Goal: Ask a question

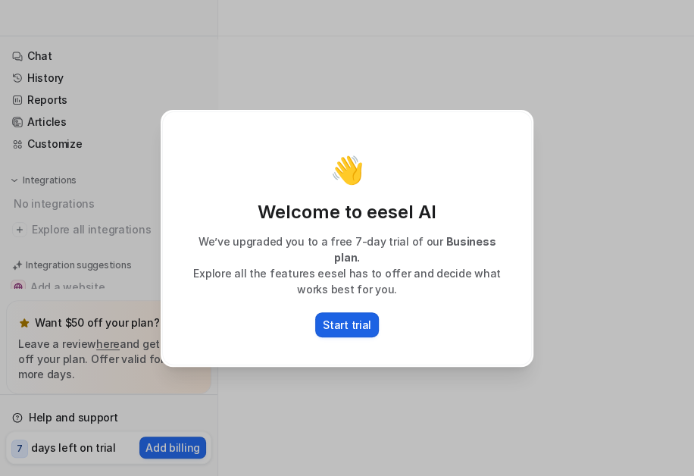
click at [331, 325] on button "Start trial" at bounding box center [347, 324] width 64 height 25
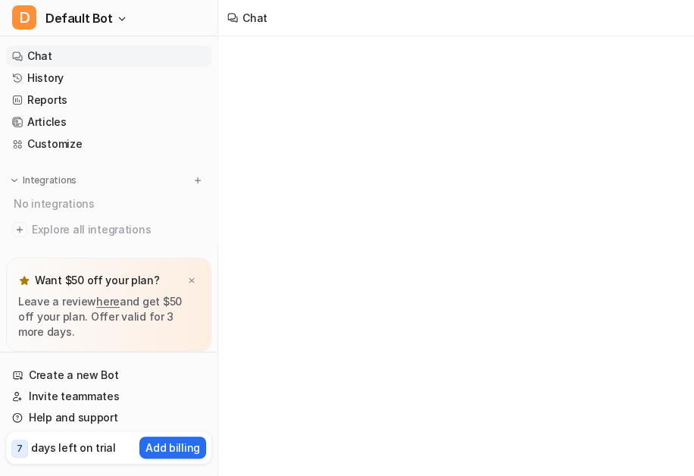
click at [23, 58] on link "Chat" at bounding box center [108, 55] width 205 height 21
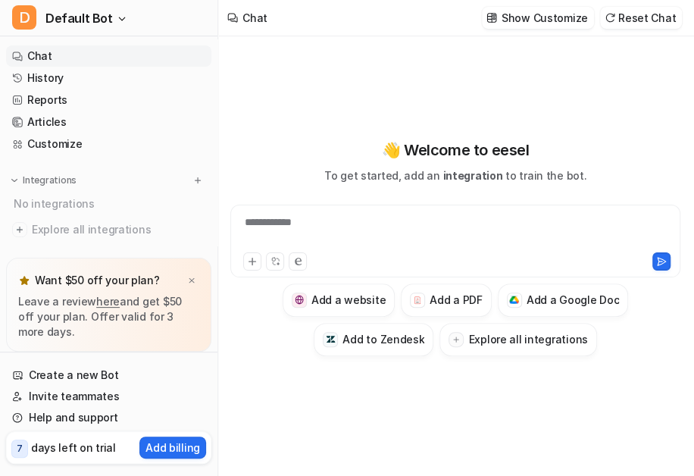
type textarea "**********"
click at [316, 236] on div at bounding box center [455, 231] width 442 height 35
click at [245, 258] on button at bounding box center [252, 261] width 18 height 18
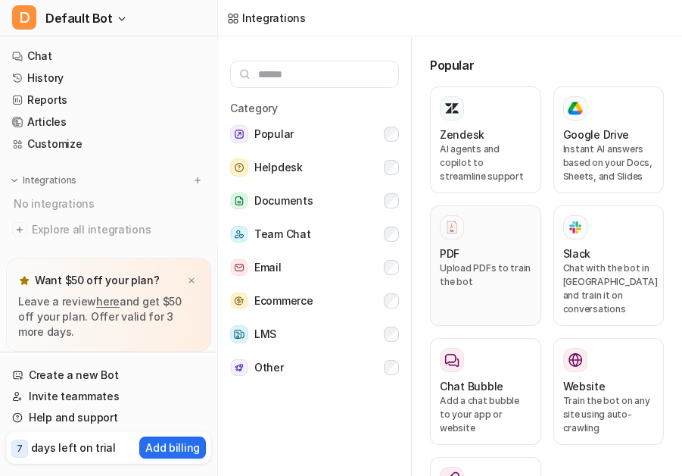
click at [455, 250] on h3 "PDF" at bounding box center [450, 253] width 20 height 16
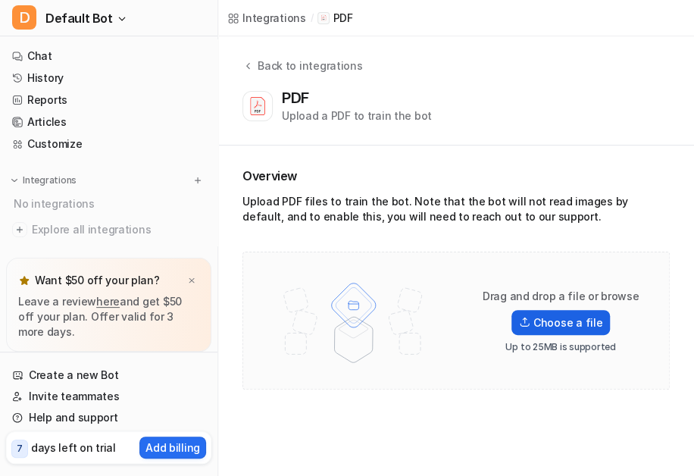
click at [529, 317] on img at bounding box center [524, 321] width 11 height 11
click at [0, 0] on input "Choose a file" at bounding box center [0, 0] width 0 height 0
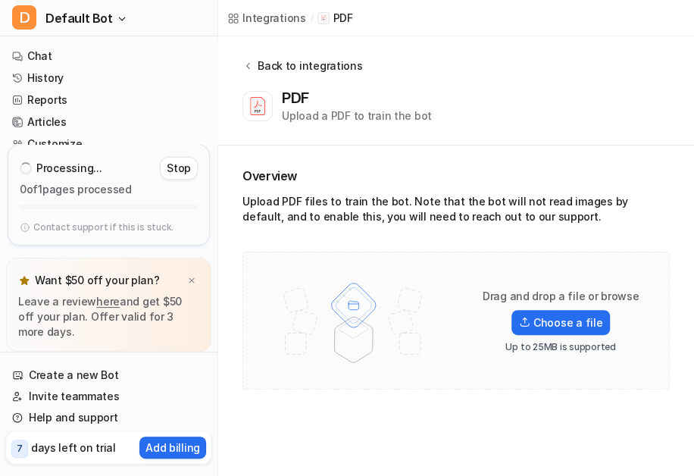
click at [263, 69] on div "Back to integrations" at bounding box center [307, 66] width 109 height 16
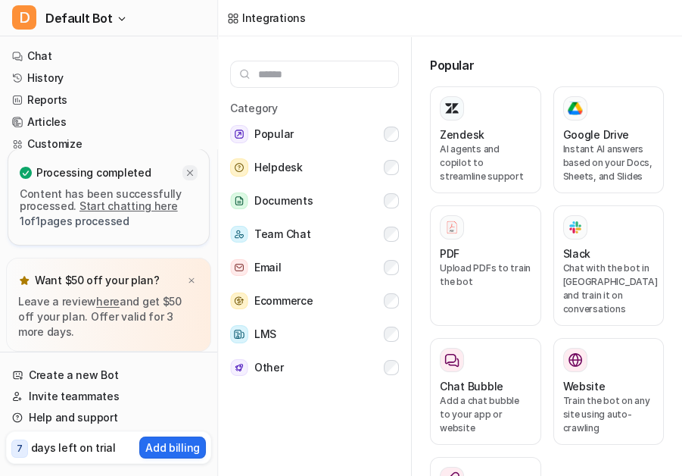
click at [189, 172] on icon at bounding box center [190, 172] width 11 height 11
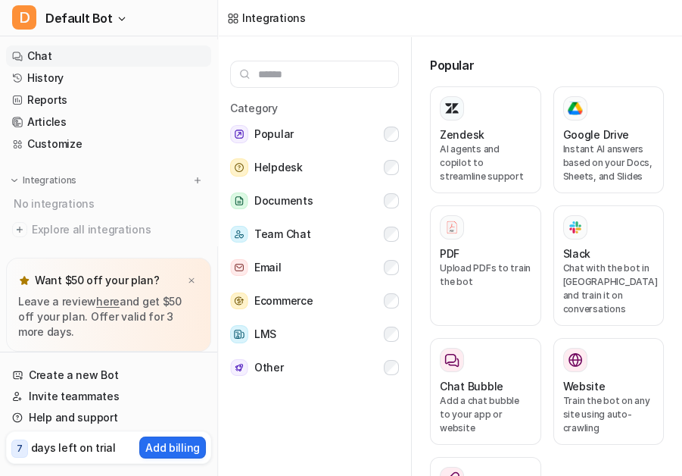
click at [76, 48] on link "Chat" at bounding box center [108, 55] width 205 height 21
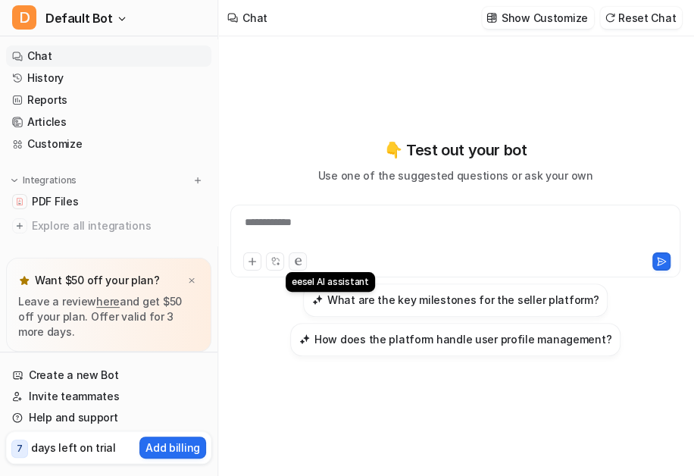
click at [297, 265] on button at bounding box center [297, 261] width 18 height 18
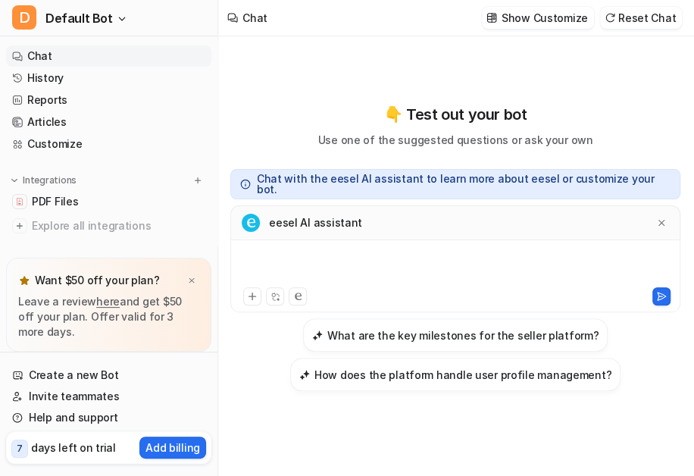
click at [296, 262] on div at bounding box center [455, 266] width 442 height 35
click at [658, 223] on icon at bounding box center [661, 222] width 11 height 11
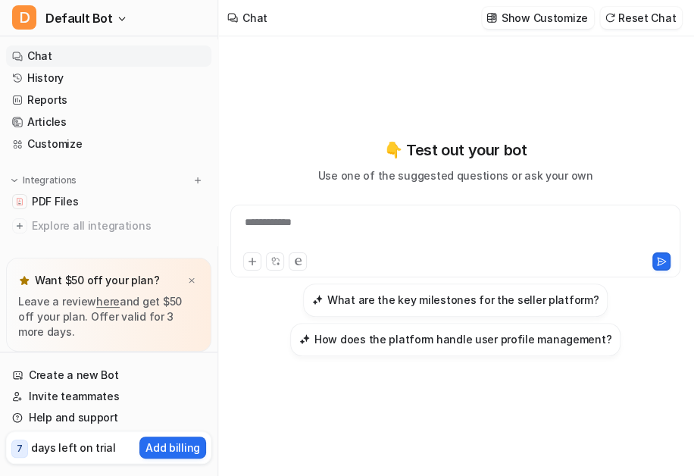
click at [472, 214] on div "**********" at bounding box center [455, 231] width 442 height 35
paste div
click at [307, 223] on div "**********" at bounding box center [455, 231] width 442 height 35
click at [307, 229] on div "**********" at bounding box center [455, 231] width 442 height 35
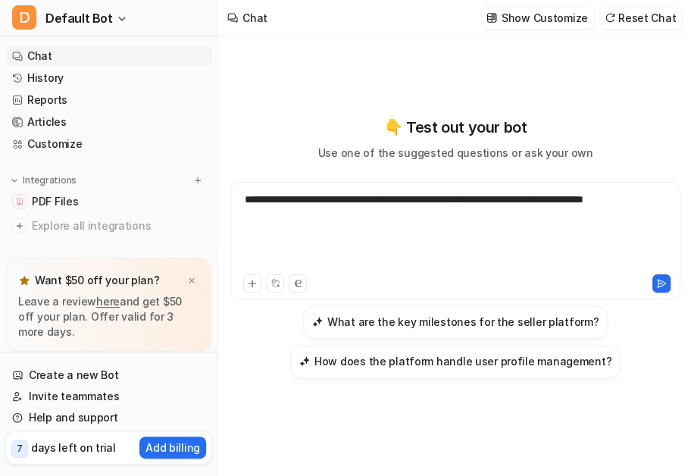
type textarea "**********"
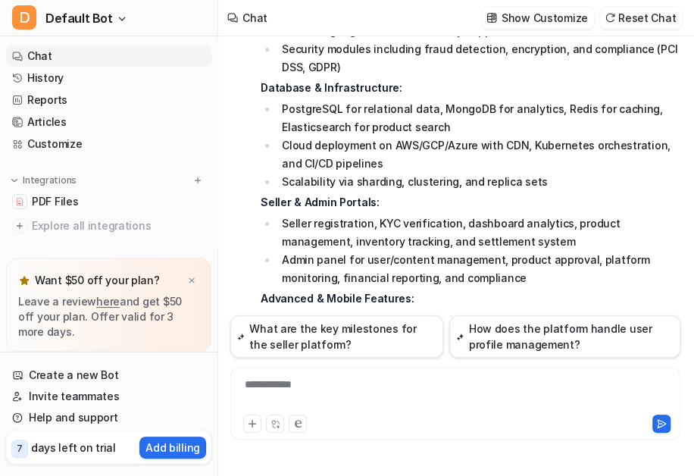
scroll to position [3047, 0]
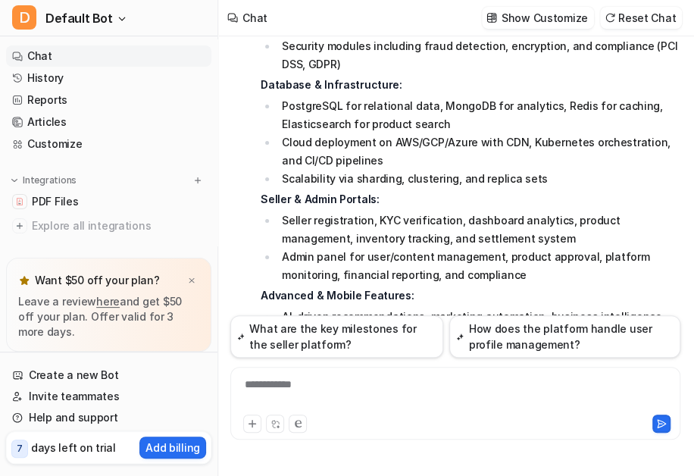
click at [432, 344] on li "Native mobile apps (iOS & Android) with push notifications, offline support, an…" at bounding box center [478, 362] width 403 height 36
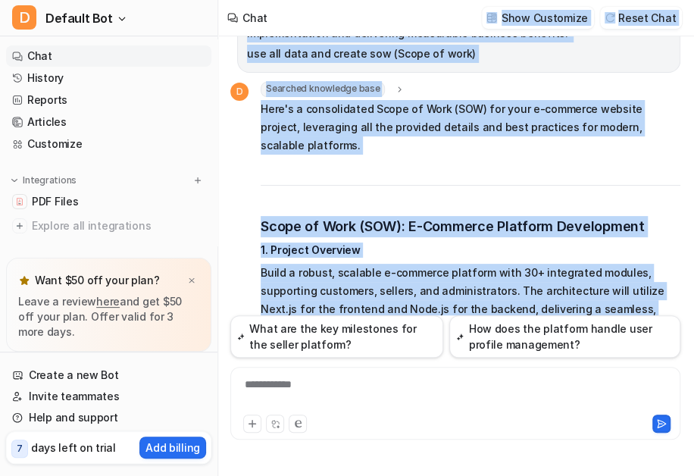
scroll to position [2313, 0]
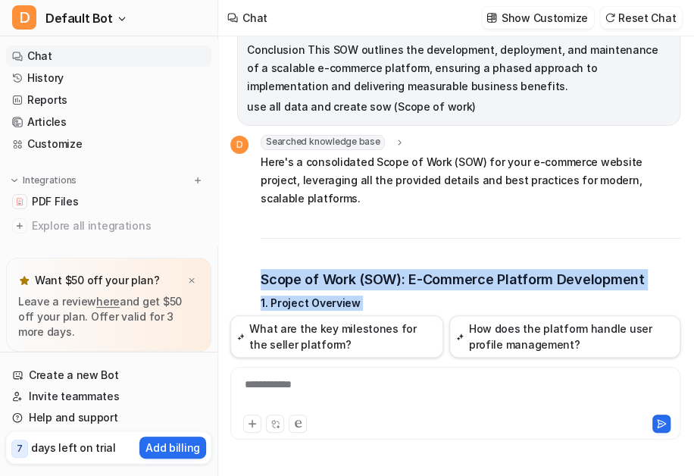
drag, startPoint x: 411, startPoint y: 268, endPoint x: 253, endPoint y: 162, distance: 190.5
copy span "Scope of Work (SOW): E-Commerce Platform Development 1. Project Overview Build …"
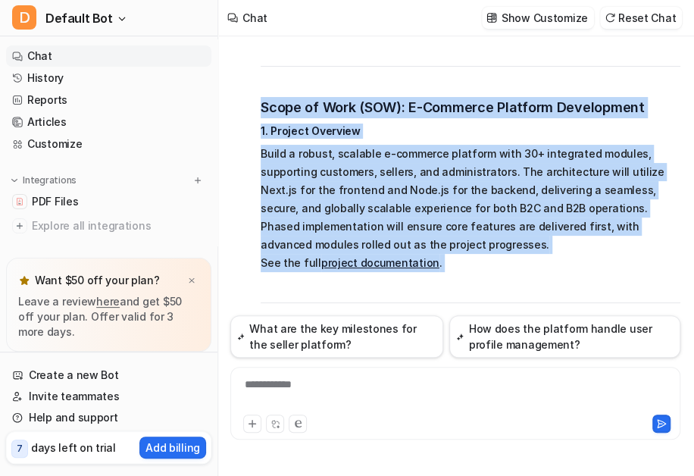
scroll to position [2504, 0]
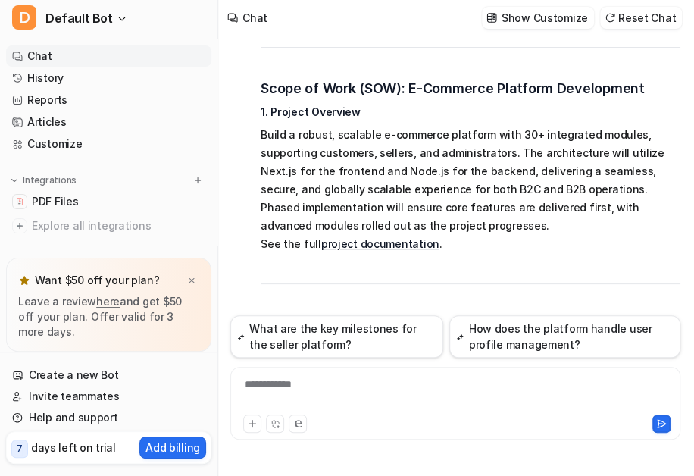
click at [346, 237] on link "project documentation" at bounding box center [380, 243] width 118 height 13
